Goal: Contribute content: Add original content to the website for others to see

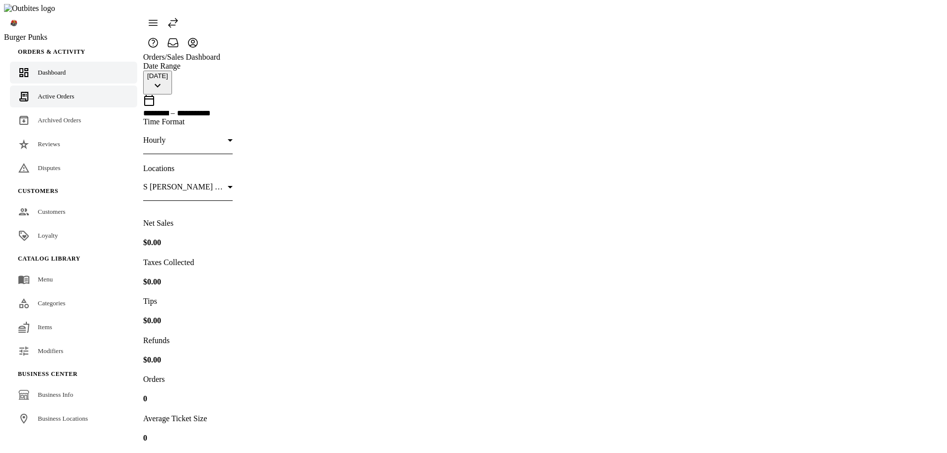
click at [57, 92] on span "Active Orders" at bounding box center [56, 95] width 36 height 7
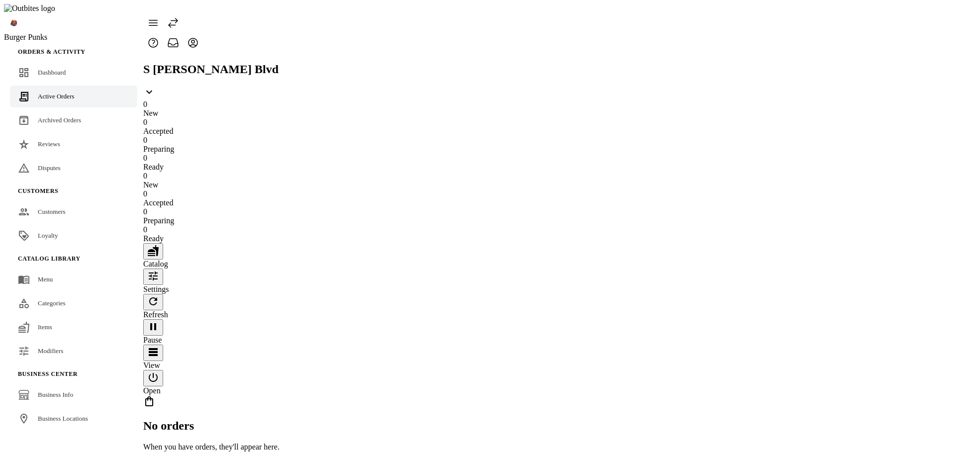
drag, startPoint x: 60, startPoint y: 306, endPoint x: 108, endPoint y: 298, distance: 48.5
click at [60, 316] on link "Items" at bounding box center [73, 327] width 127 height 22
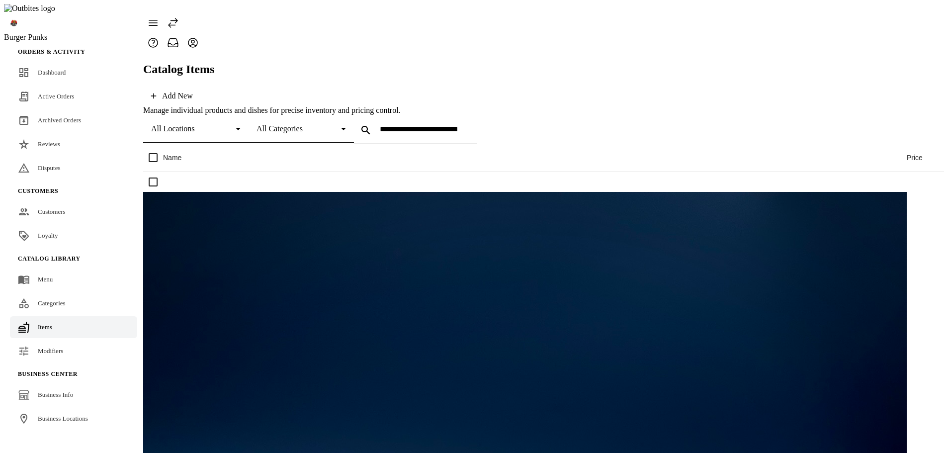
click at [201, 84] on span at bounding box center [172, 96] width 58 height 24
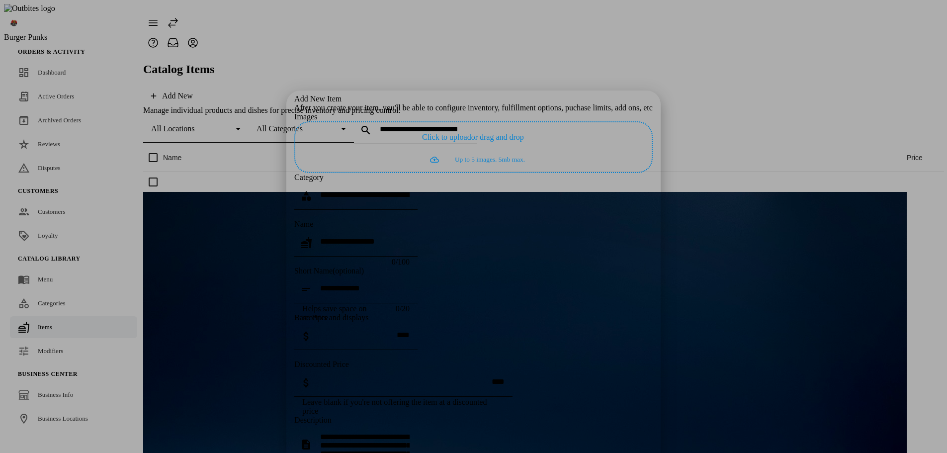
click at [418, 210] on div at bounding box center [355, 215] width 123 height 10
click at [410, 190] on input "text" at bounding box center [364, 194] width 89 height 8
drag, startPoint x: 287, startPoint y: 239, endPoint x: 367, endPoint y: 239, distance: 80.5
click at [367, 239] on div "Add New Item After you create your item, you'll be able to configure inventory,…" at bounding box center [473, 366] width 358 height 544
copy div "Short Name (optional)"
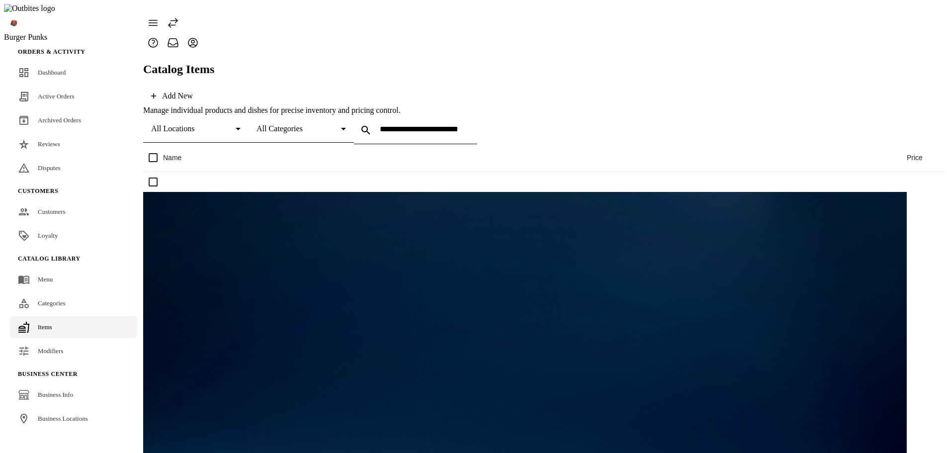
click at [193, 91] on div "Add New" at bounding box center [177, 95] width 31 height 9
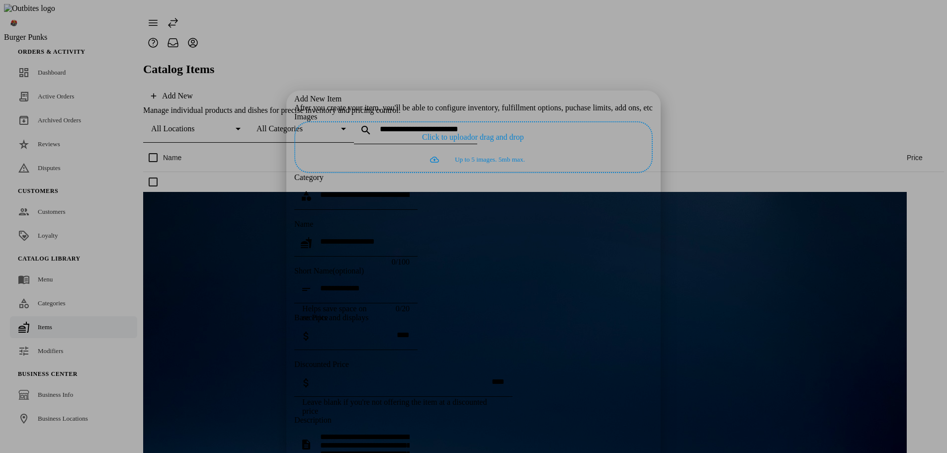
click at [410, 182] on div at bounding box center [364, 196] width 89 height 28
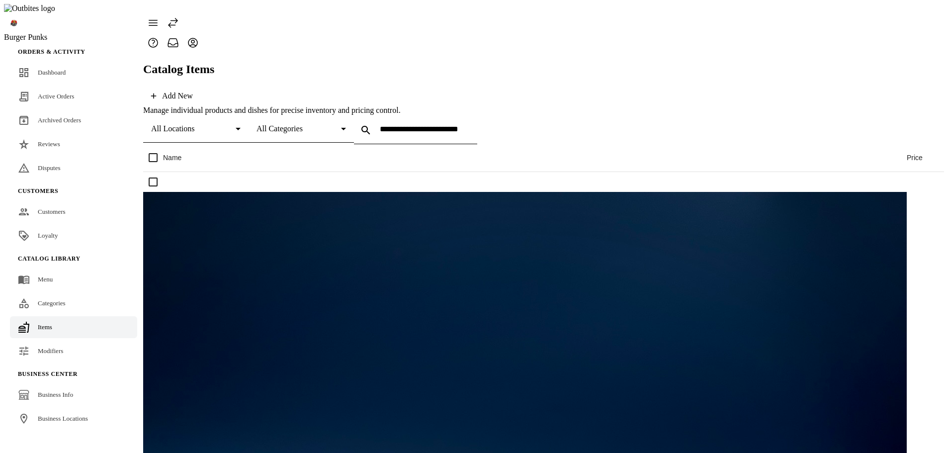
click at [193, 91] on div "Add New" at bounding box center [177, 95] width 31 height 9
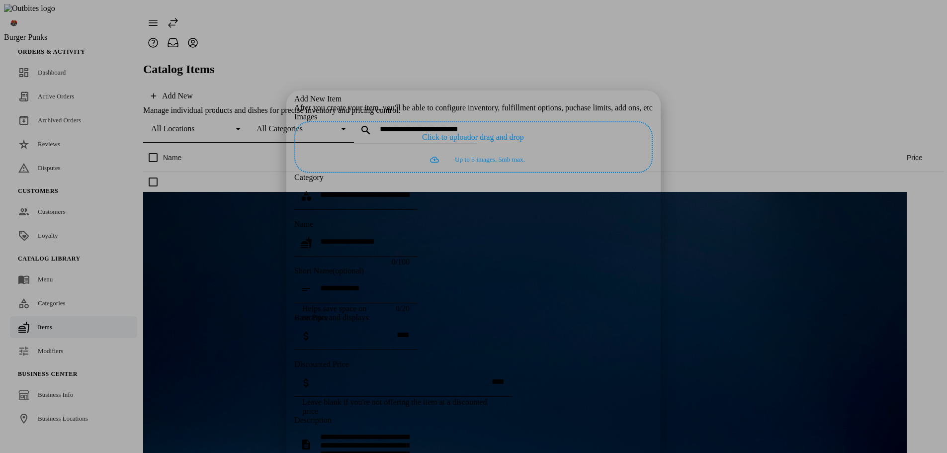
click at [410, 190] on input "text" at bounding box center [364, 194] width 89 height 8
click at [445, 173] on div "Category" at bounding box center [473, 177] width 358 height 9
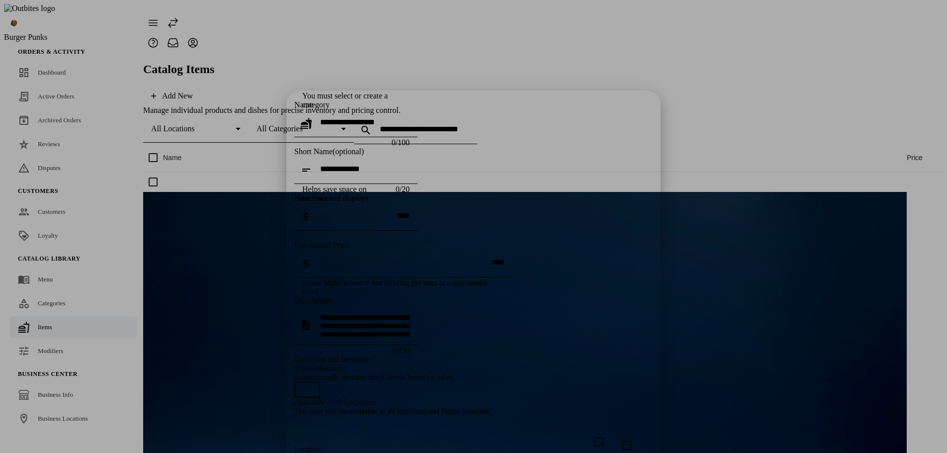
scroll to position [99, 0]
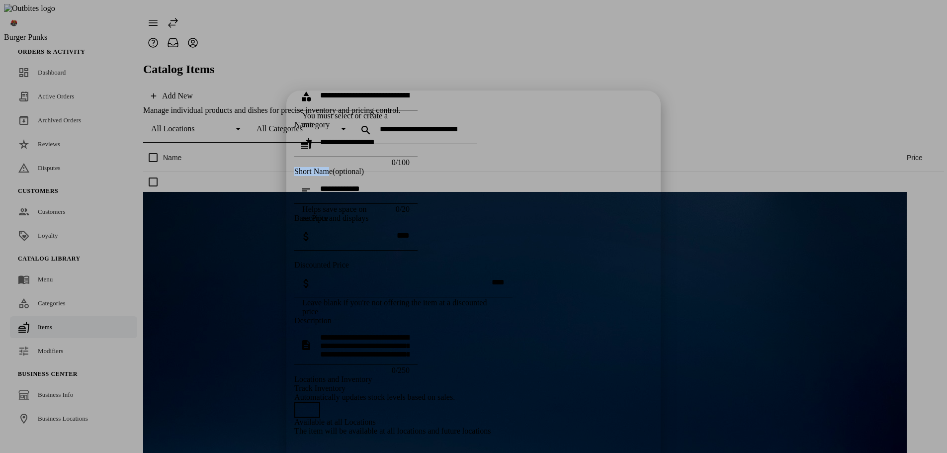
drag, startPoint x: 291, startPoint y: 138, endPoint x: 324, endPoint y: 139, distance: 32.3
click at [324, 139] on div "Add New Item After you create your item, you'll be able to configure inventory,…" at bounding box center [473, 267] width 358 height 544
copy div "Short Nam"
